Goal: Task Accomplishment & Management: Use online tool/utility

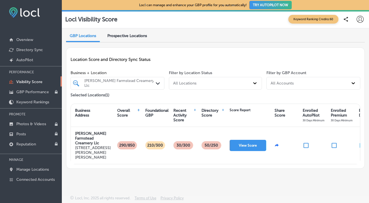
click at [271, 4] on button "TRY AUTOPILOT NOW" at bounding box center [270, 5] width 42 height 8
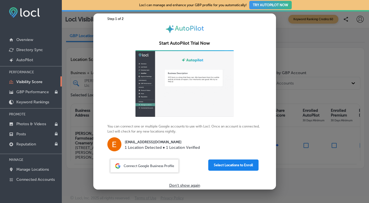
click at [244, 163] on button "Select Locations to Enroll" at bounding box center [233, 165] width 50 height 11
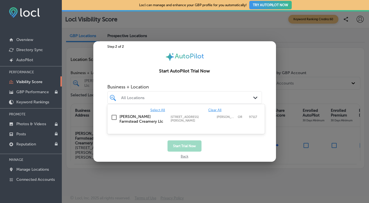
click at [171, 101] on div at bounding box center [178, 98] width 115 height 6
click at [113, 118] on input "checkbox" at bounding box center [114, 117] width 7 height 7
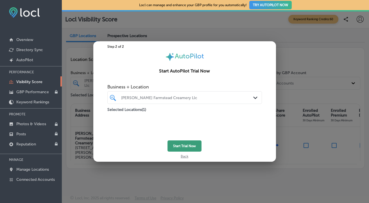
click at [180, 147] on button "Start Trial Now" at bounding box center [185, 146] width 34 height 11
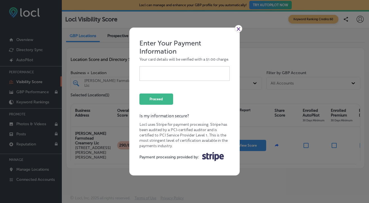
click at [239, 29] on link "×" at bounding box center [239, 28] width 8 height 7
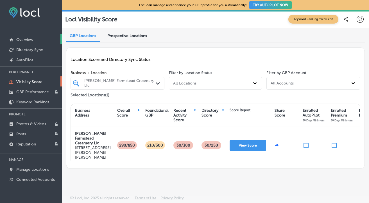
click at [24, 39] on p "Overview" at bounding box center [24, 39] width 17 height 5
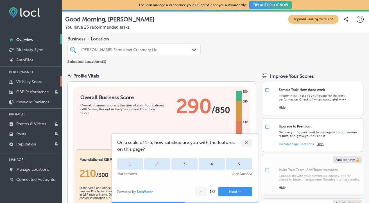
click at [33, 79] on link "Visibility Score" at bounding box center [31, 81] width 62 height 10
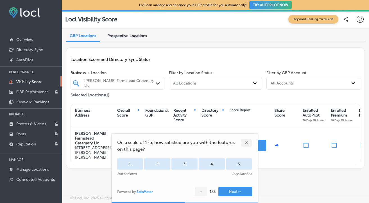
click at [246, 143] on div "✕" at bounding box center [246, 142] width 11 height 7
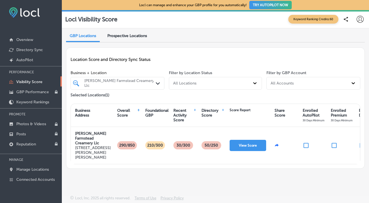
click at [122, 114] on div "Overall Score" at bounding box center [127, 113] width 20 height 10
click at [151, 114] on div "Foundational GBP" at bounding box center [156, 113] width 23 height 10
click at [20, 131] on link "Posts" at bounding box center [31, 134] width 62 height 10
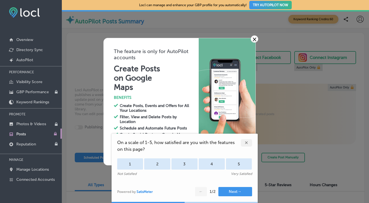
click at [246, 141] on div "✕" at bounding box center [246, 142] width 11 height 7
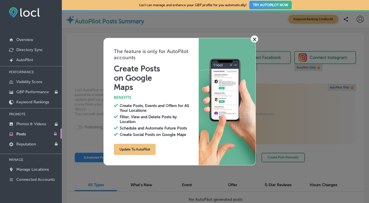
click at [253, 39] on link "×" at bounding box center [255, 38] width 8 height 7
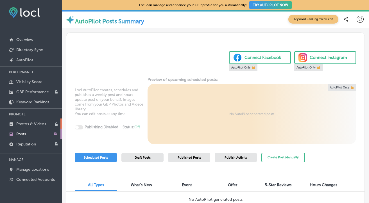
click at [24, 124] on p "Photos & Videos" at bounding box center [31, 124] width 30 height 5
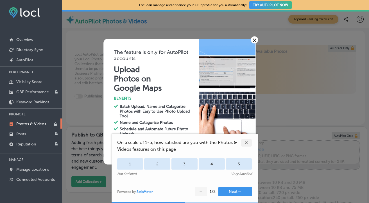
type input "0"
click at [249, 143] on div "✕" at bounding box center [246, 142] width 11 height 7
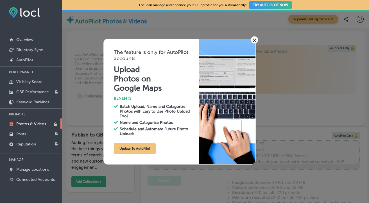
click at [253, 39] on link "×" at bounding box center [255, 39] width 8 height 7
